Goal: Task Accomplishment & Management: Manage account settings

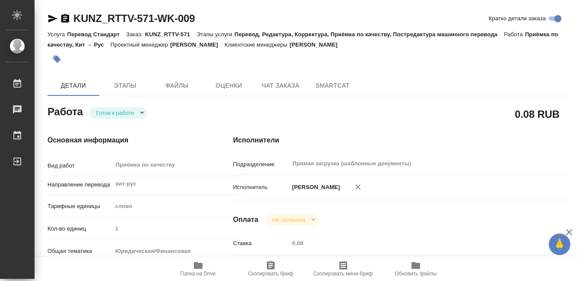
click at [53, 56] on icon "button" at bounding box center [57, 59] width 9 height 9
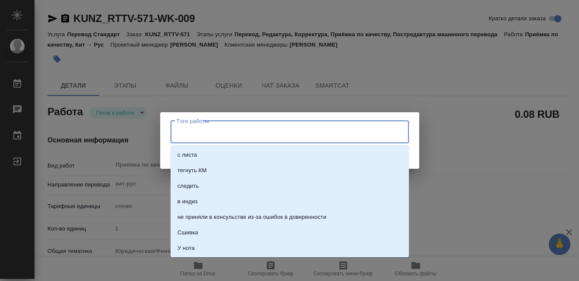
click at [196, 131] on input "Тэги работы" at bounding box center [282, 132] width 214 height 15
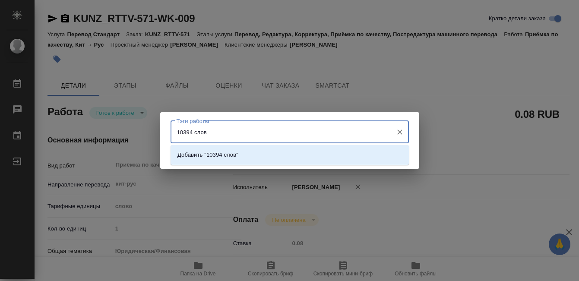
type input "10394 слова"
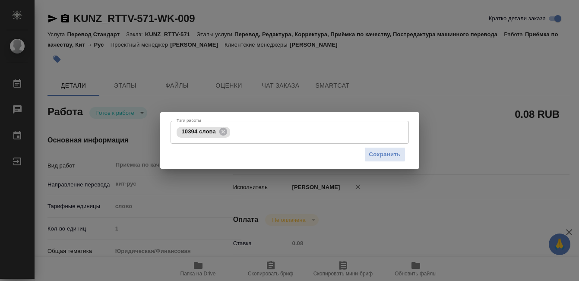
click at [363, 150] on div "Сохранить" at bounding box center [290, 155] width 239 height 22
click at [376, 159] on span "Сохранить" at bounding box center [385, 155] width 32 height 10
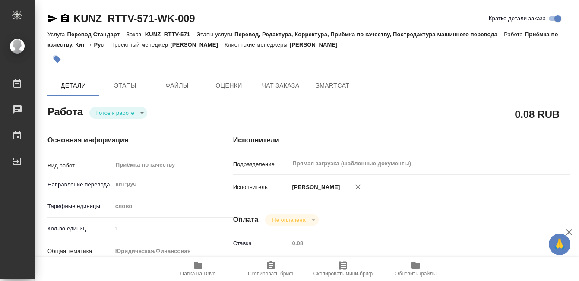
type input "readyForWork"
type input "кит-рус"
type input "5a8b1489cc6b4906c91bfd90"
type input "1"
type input "yr-fn"
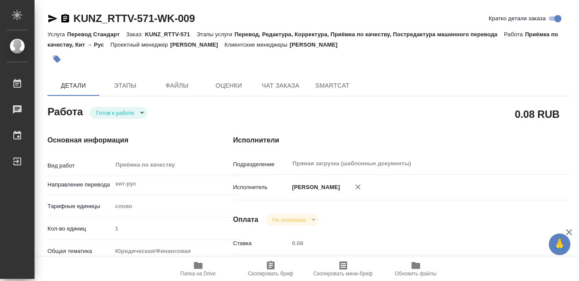
type input "5f647205b73bc97568ca66c0"
type input "18.08.2025 14:31"
type input "01.09.2025 14:00"
type input "02.09.2025 14:00"
type input "Прямая загрузка (шаблонные документы)"
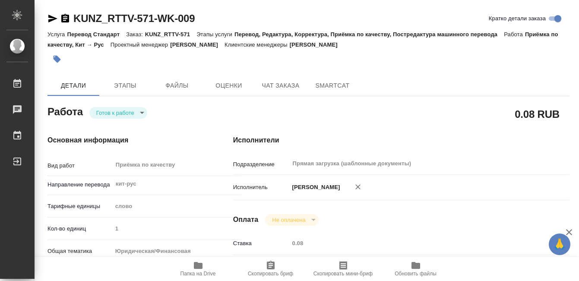
type input "notPayed"
type input "0.08"
type input "RUB"
type input "[PERSON_NAME]"
type input "KUNZ_RTTV-571"
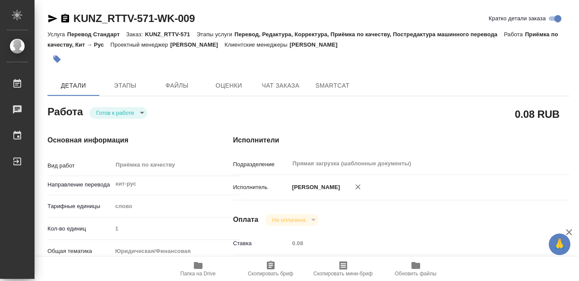
type input "Перевод Стандарт"
type input "Перевод, Редактура, Корректура, Приёмка по качеству, Постредактура машинного пе…"
type input "[PERSON_NAME]"
type input "/Clients/RT/Orders/KUNZ_RTTV-571"
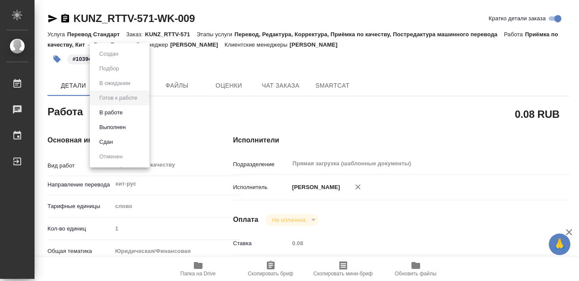
click at [109, 114] on body "🙏 .cls-1 fill:#fff; AWATERA Kobzeva Elizaveta Работы 0 Чаты График Выйти KUNZ_R…" at bounding box center [289, 140] width 579 height 281
click at [109, 124] on button "Выполнен" at bounding box center [113, 128] width 32 height 10
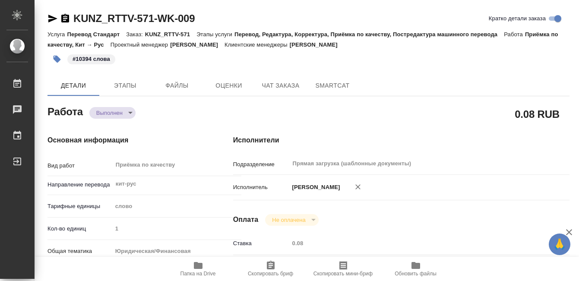
type textarea "x"
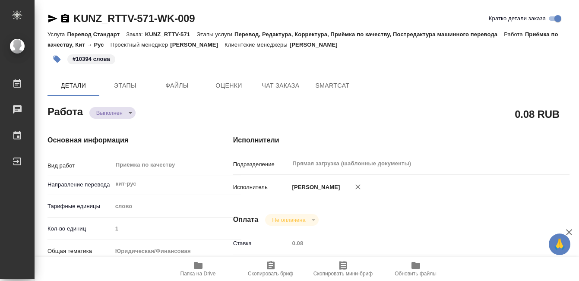
type textarea "x"
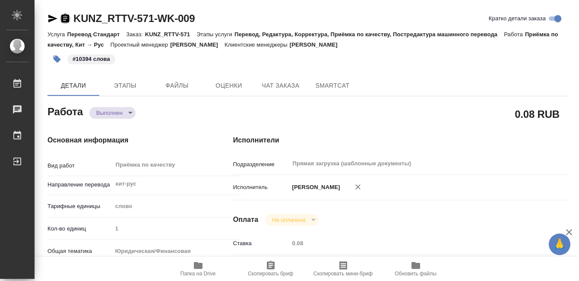
click at [70, 17] on icon "button" at bounding box center [65, 18] width 10 height 10
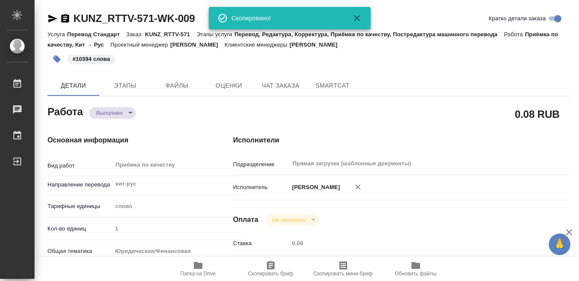
click at [68, 17] on icon "button" at bounding box center [65, 18] width 8 height 9
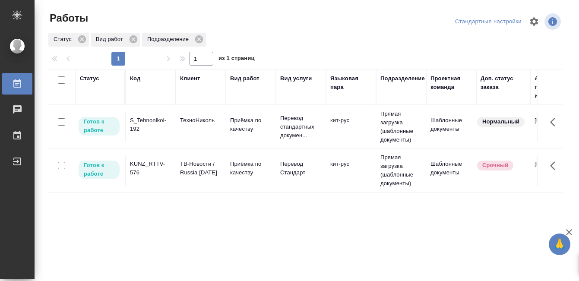
click at [89, 74] on div "Статус" at bounding box center [89, 78] width 19 height 9
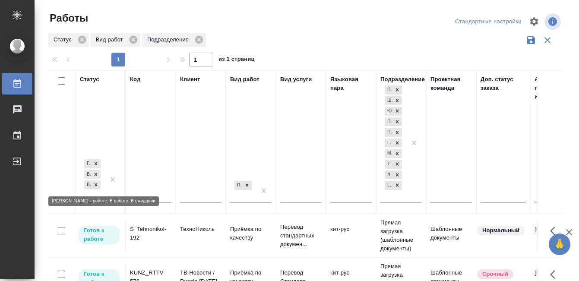
click at [89, 194] on div "Готов к работе В работе В ожидании" at bounding box center [100, 183] width 41 height 51
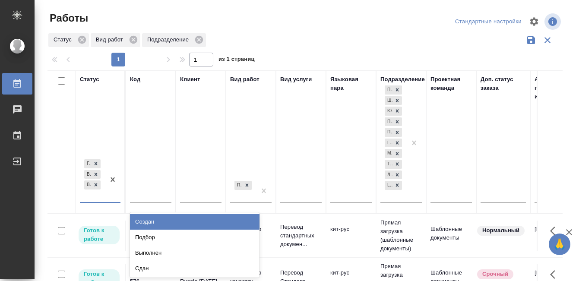
scroll to position [16, 0]
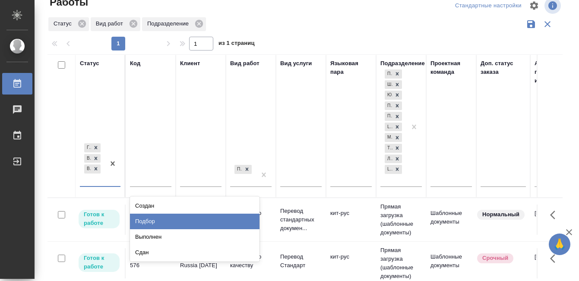
click at [165, 221] on div "Подбор" at bounding box center [195, 222] width 130 height 16
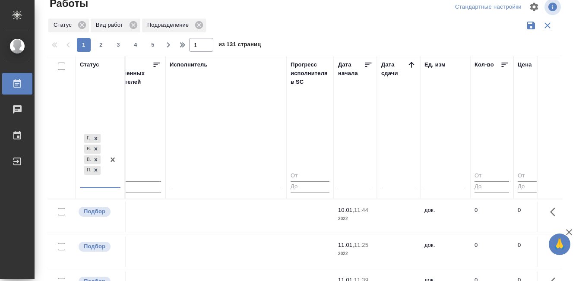
scroll to position [0, 523]
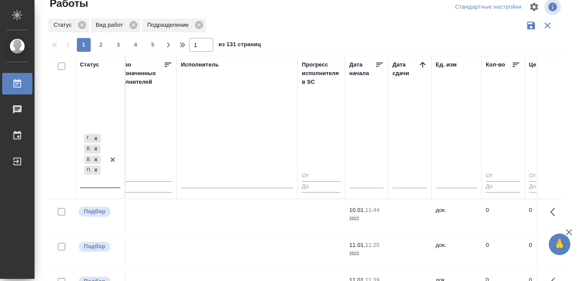
drag, startPoint x: 427, startPoint y: 62, endPoint x: 367, endPoint y: 35, distance: 66.1
click at [427, 62] on icon at bounding box center [423, 64] width 9 height 9
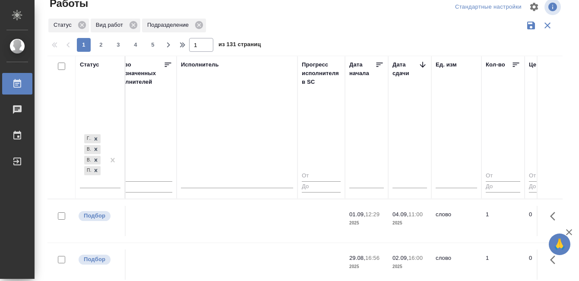
scroll to position [0, 523]
click at [375, 32] on div "Статус Вид работ Подразделение" at bounding box center [305, 25] width 515 height 16
click at [246, 224] on td at bounding box center [237, 221] width 121 height 30
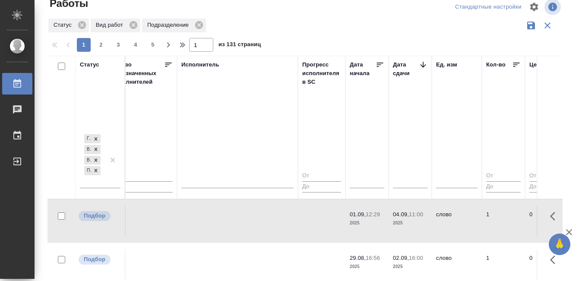
click at [249, 221] on td at bounding box center [237, 221] width 121 height 30
click at [257, 261] on td at bounding box center [237, 265] width 121 height 30
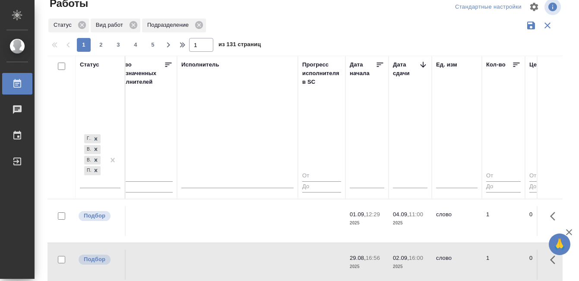
click at [257, 261] on td at bounding box center [237, 265] width 121 height 30
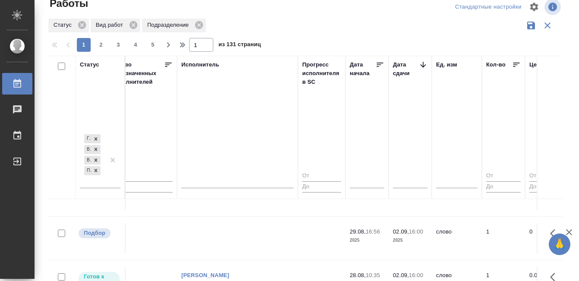
scroll to position [124, 523]
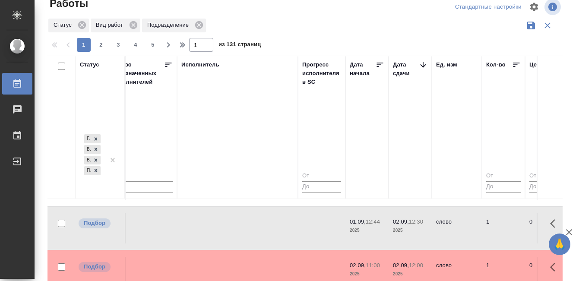
click at [240, 227] on td at bounding box center [237, 228] width 121 height 30
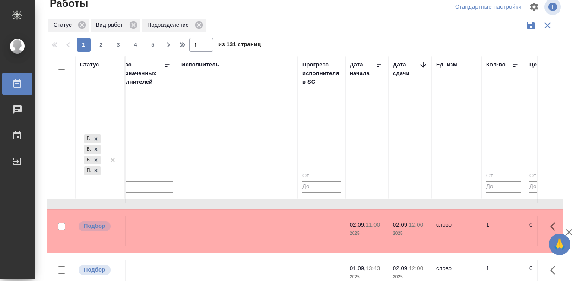
click at [228, 217] on td at bounding box center [237, 231] width 121 height 30
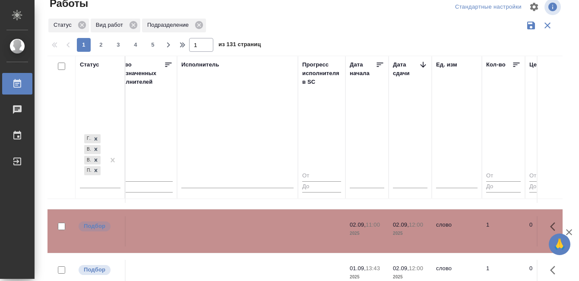
scroll to position [168, 523]
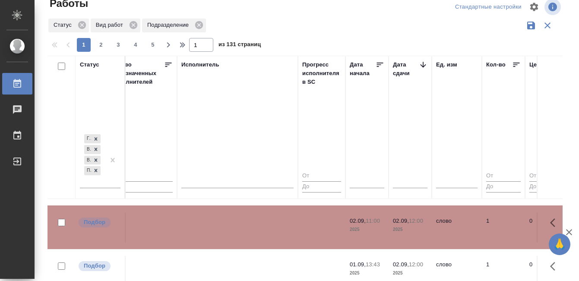
click at [240, 256] on td at bounding box center [237, 271] width 121 height 30
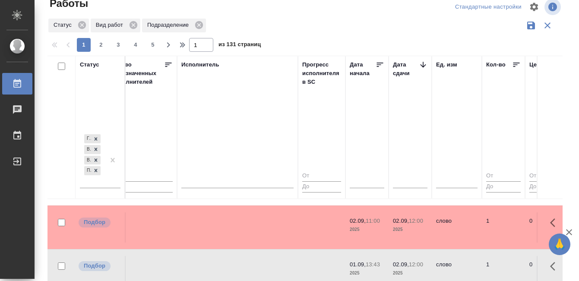
scroll to position [231, 523]
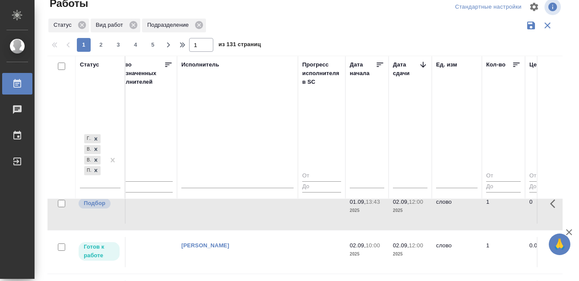
click at [240, 210] on td at bounding box center [237, 209] width 121 height 30
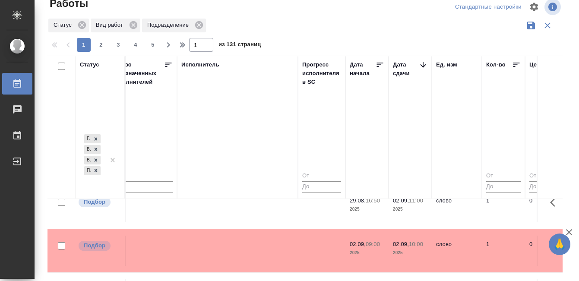
click at [258, 219] on td at bounding box center [237, 207] width 121 height 30
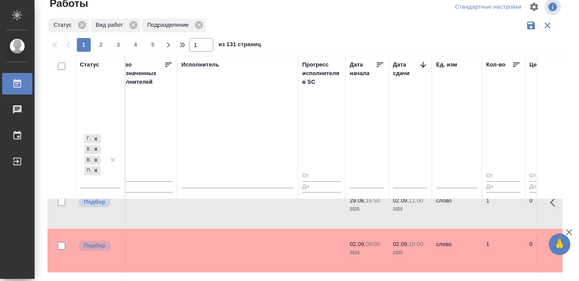
click at [258, 218] on td at bounding box center [237, 207] width 121 height 30
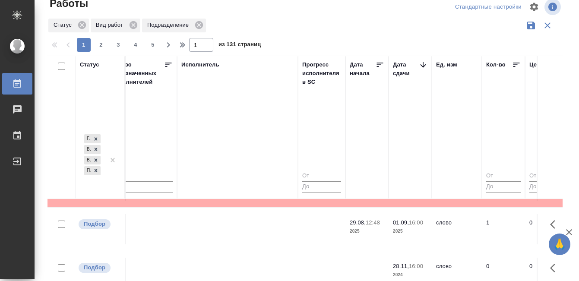
click at [231, 207] on tr "Подбор C_FL-15856 Физическое лицо (Сити) Приёмка по качеству Перевод Стандарт р…" at bounding box center [436, 186] width 1822 height 44
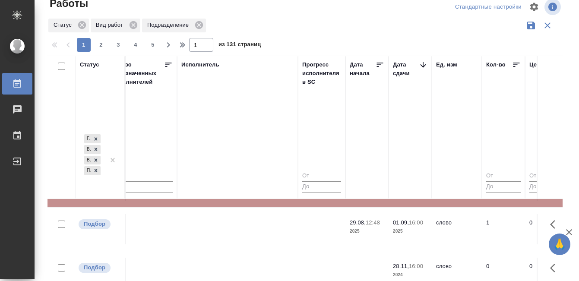
click at [230, 201] on td at bounding box center [237, 186] width 121 height 30
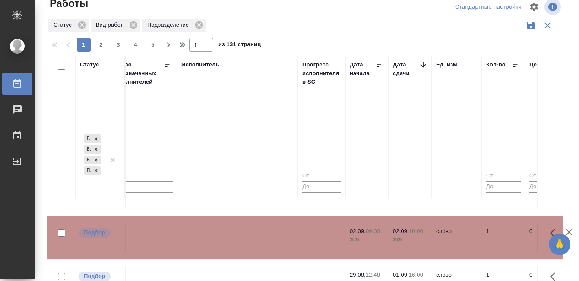
scroll to position [359, 523]
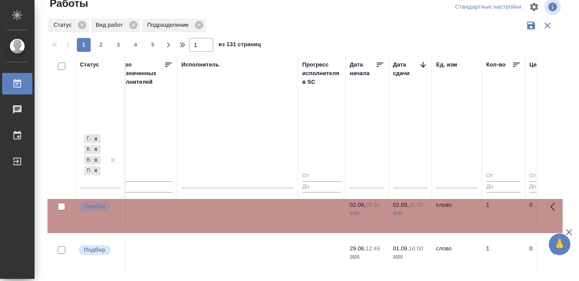
click at [234, 244] on td at bounding box center [237, 255] width 121 height 30
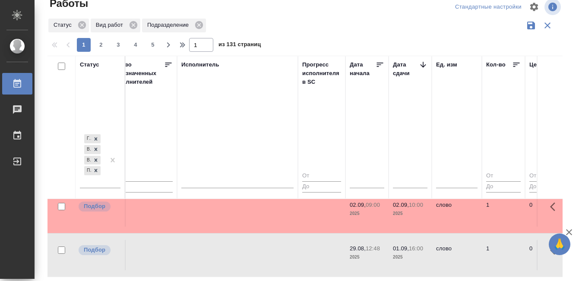
scroll to position [360, 523]
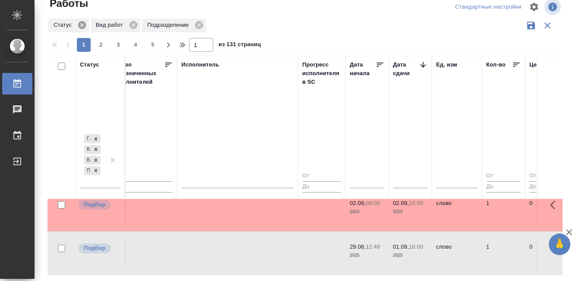
click at [19, 86] on icon at bounding box center [17, 84] width 10 height 10
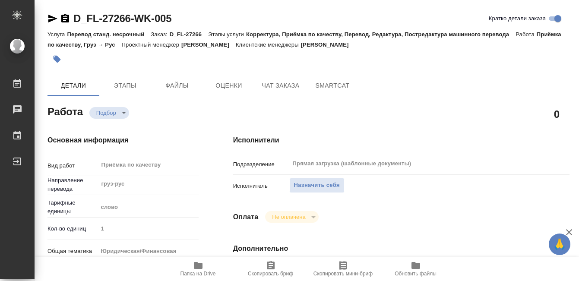
click at [328, 185] on span "Назначить себя" at bounding box center [317, 186] width 46 height 10
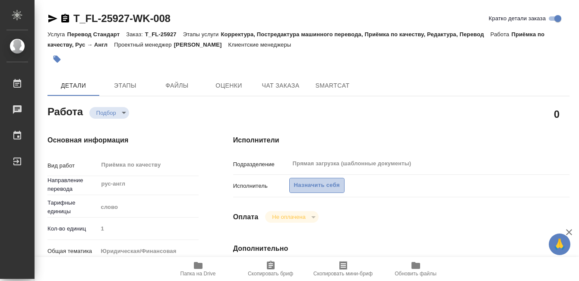
click at [326, 183] on span "Назначить себя" at bounding box center [317, 186] width 46 height 10
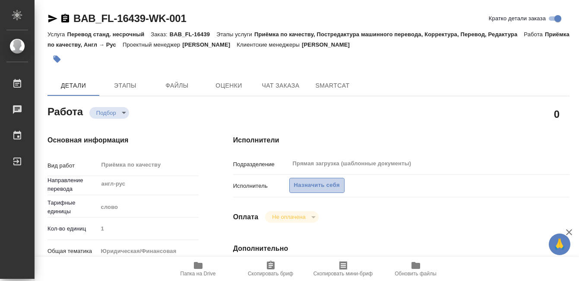
click at [325, 187] on span "Назначить себя" at bounding box center [317, 186] width 46 height 10
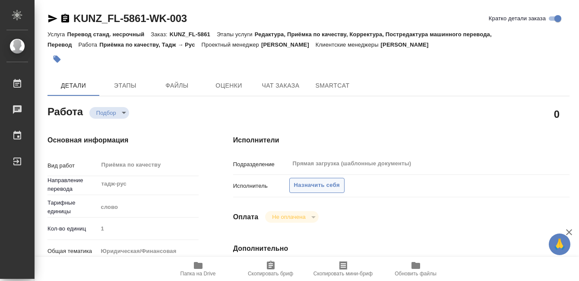
click at [325, 185] on span "Назначить себя" at bounding box center [317, 186] width 46 height 10
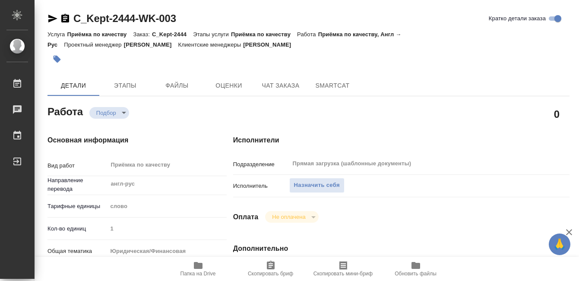
click at [320, 185] on span "Назначить себя" at bounding box center [317, 186] width 46 height 10
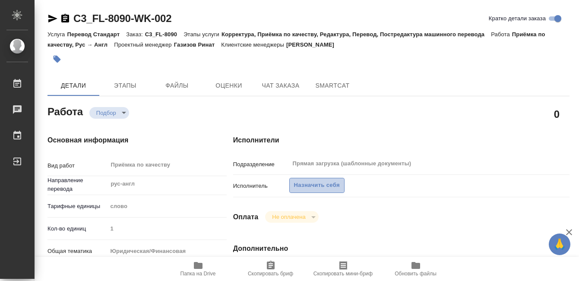
click at [328, 185] on span "Назначить себя" at bounding box center [317, 186] width 46 height 10
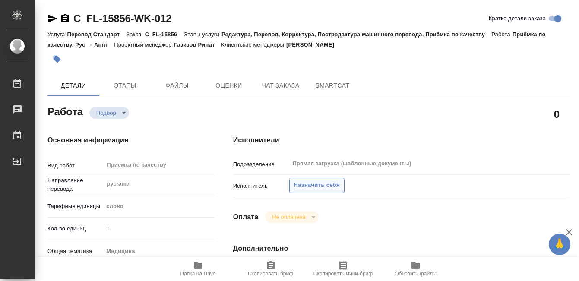
click at [326, 188] on span "Назначить себя" at bounding box center [317, 186] width 46 height 10
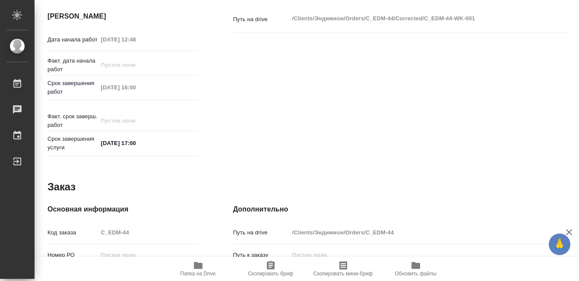
scroll to position [473, 0]
